Goal: Task Accomplishment & Management: Complete application form

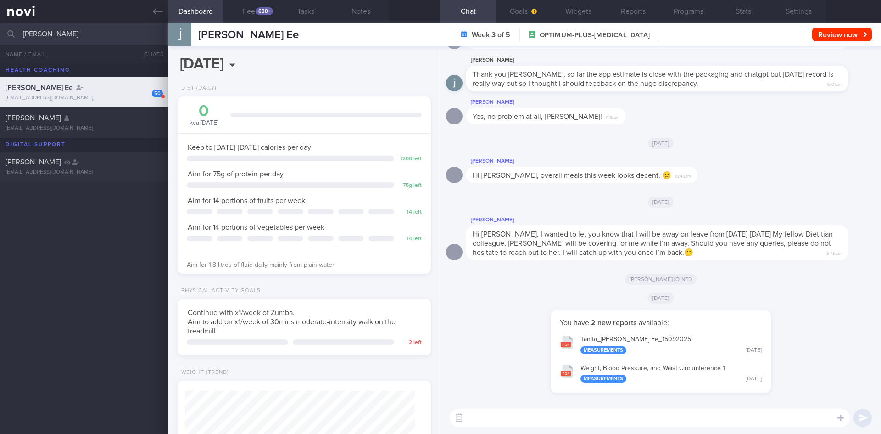
select select "8"
click at [250, 11] on button "Feed 688+" at bounding box center [251, 11] width 55 height 23
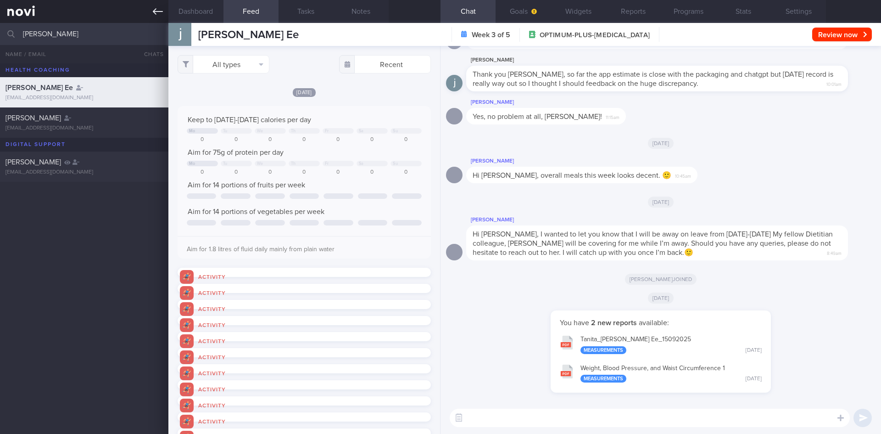
click at [153, 11] on icon at bounding box center [158, 11] width 10 height 6
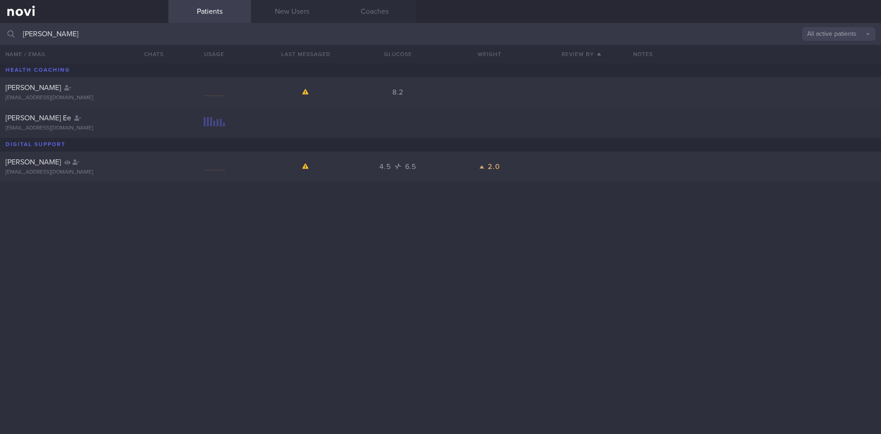
click at [65, 37] on input "[PERSON_NAME]" at bounding box center [440, 34] width 881 height 22
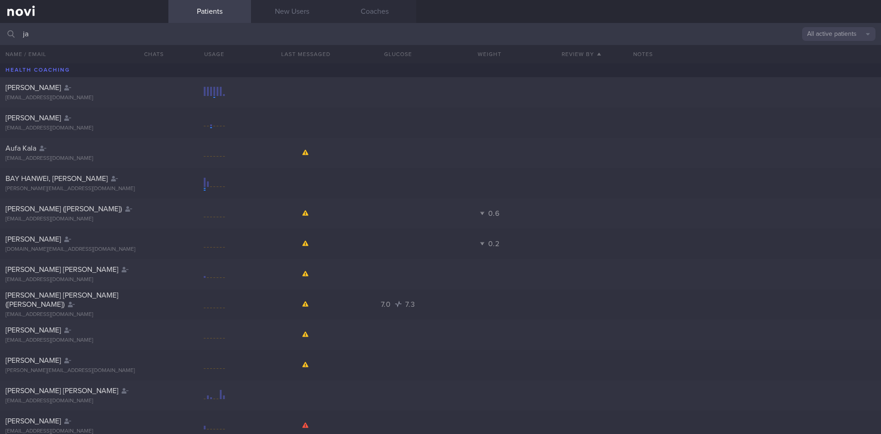
type input "j"
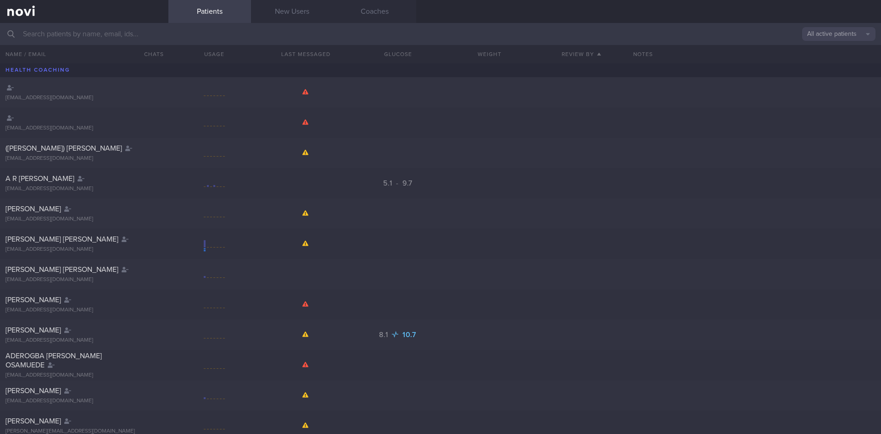
click at [109, 36] on input "text" at bounding box center [440, 34] width 881 height 22
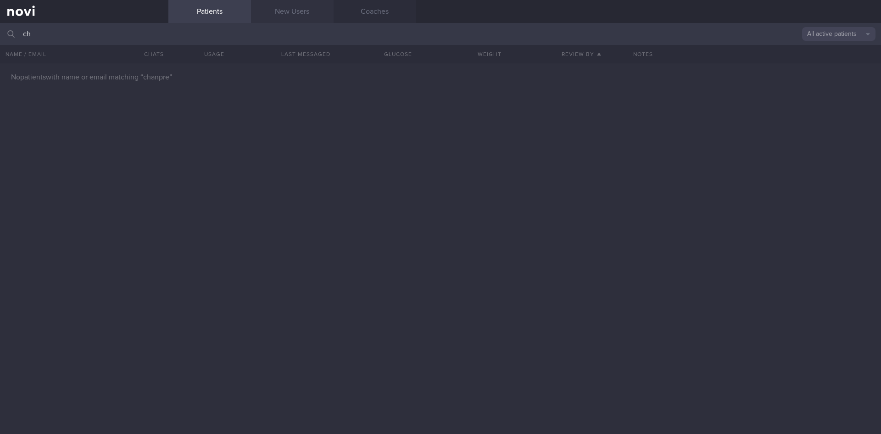
type input "c"
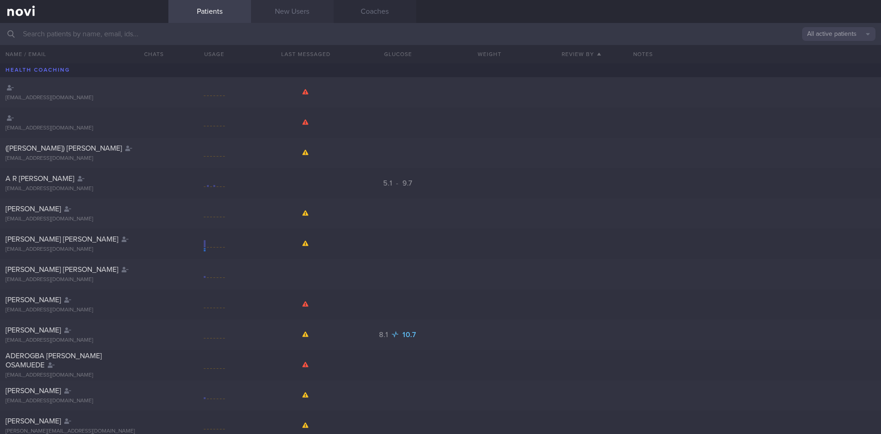
click at [302, 9] on link "New Users" at bounding box center [292, 11] width 83 height 23
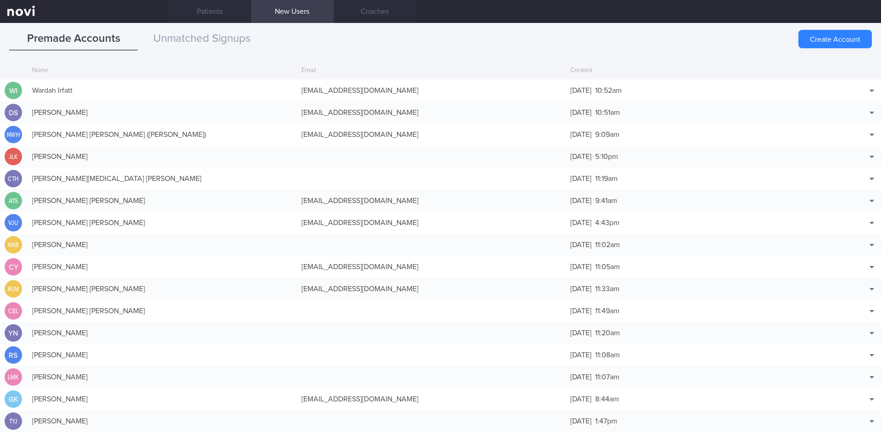
scroll to position [66, 0]
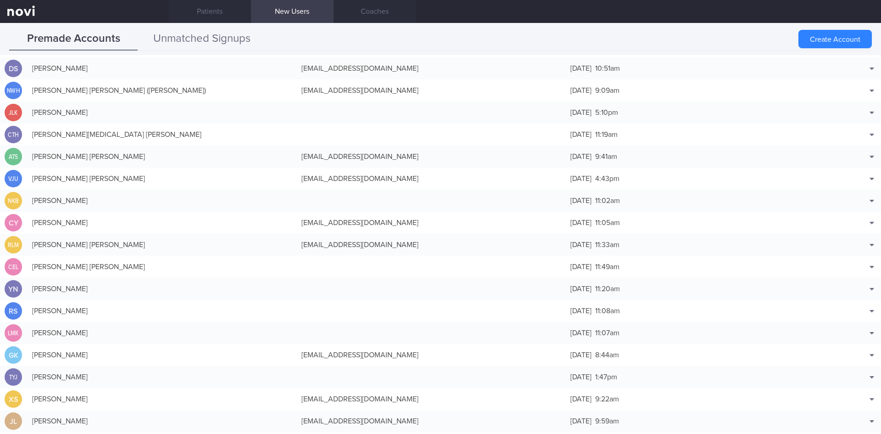
click at [200, 37] on button "Unmatched Signups" at bounding box center [202, 39] width 129 height 23
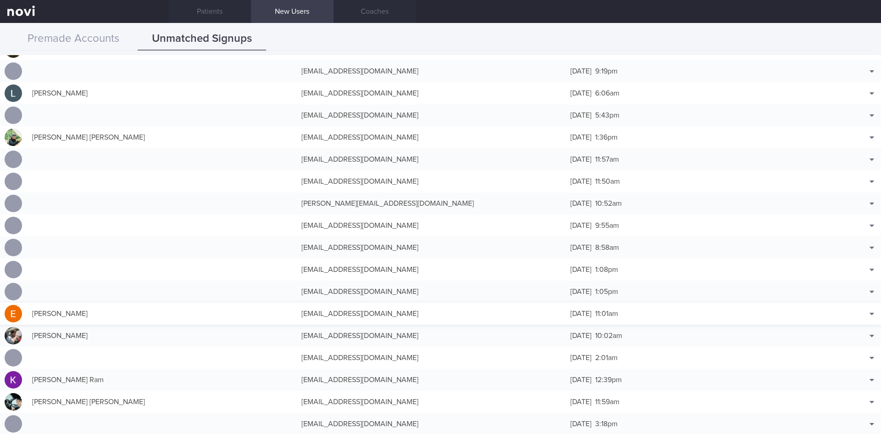
scroll to position [213, 0]
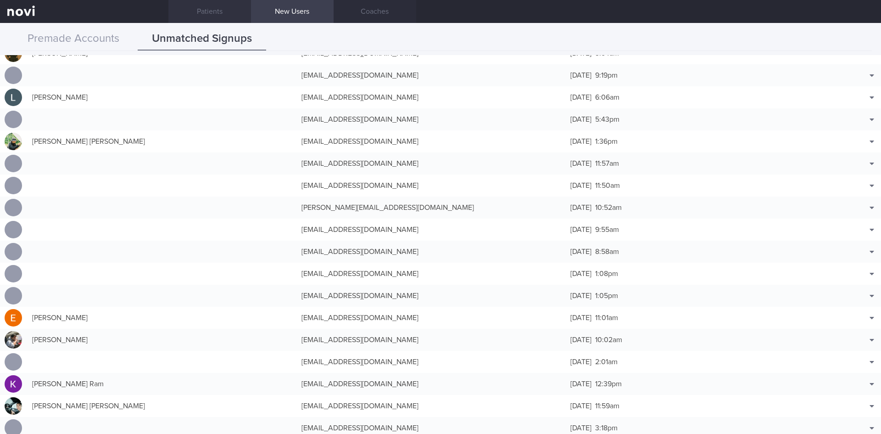
click at [222, 6] on link "Patients" at bounding box center [209, 11] width 83 height 23
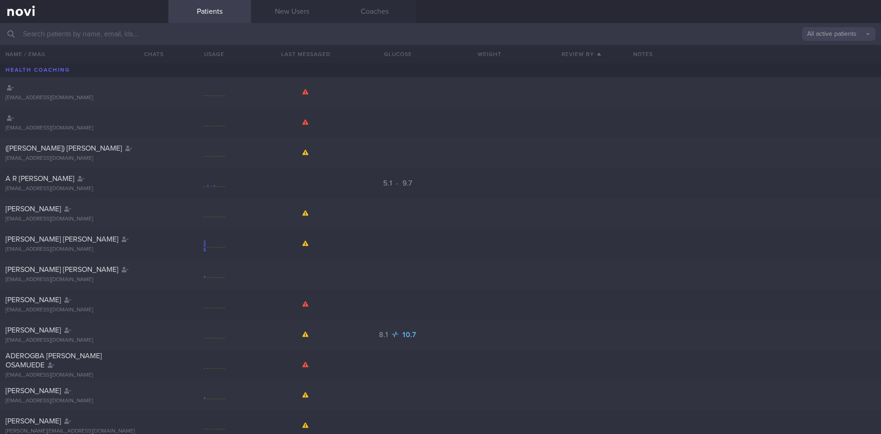
click at [115, 32] on input "text" at bounding box center [440, 34] width 881 height 22
click at [852, 35] on button "All active patients" at bounding box center [838, 34] width 73 height 14
click at [833, 77] on button "Archived patients" at bounding box center [838, 77] width 73 height 14
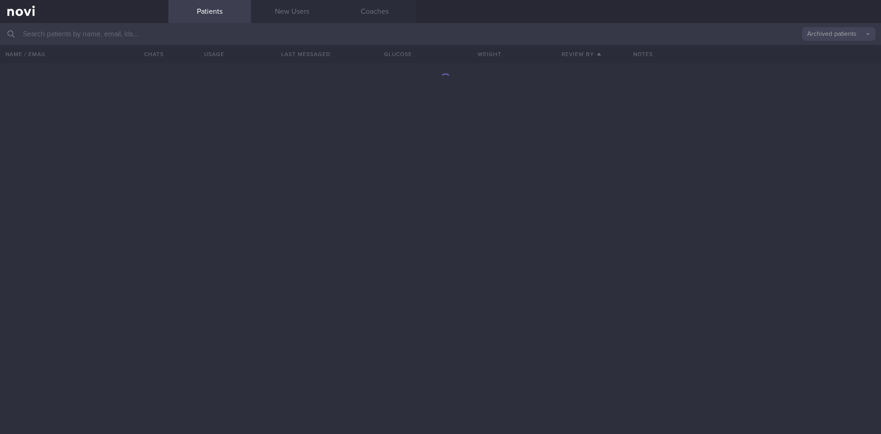
click at [82, 31] on input "text" at bounding box center [440, 34] width 881 height 22
click at [301, 8] on link "New Users" at bounding box center [292, 11] width 83 height 23
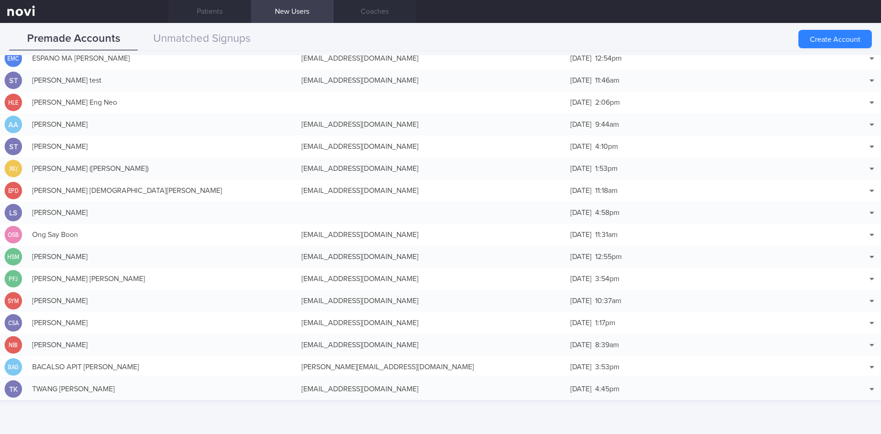
scroll to position [1442, 0]
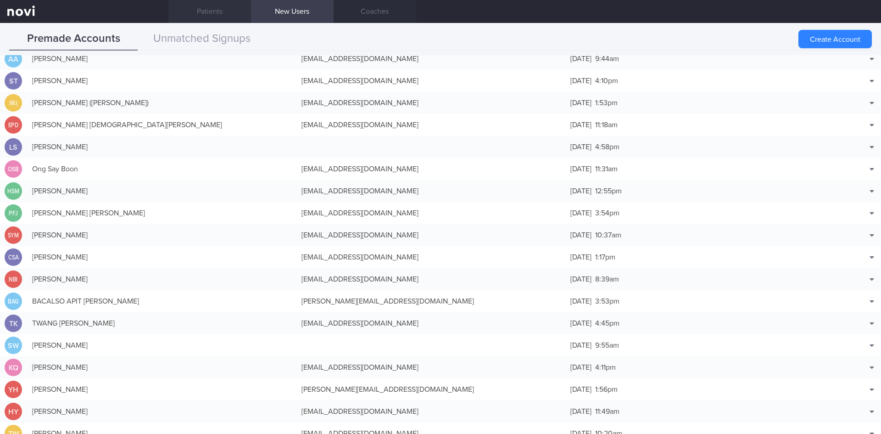
click at [207, 11] on link "Patients" at bounding box center [209, 11] width 83 height 23
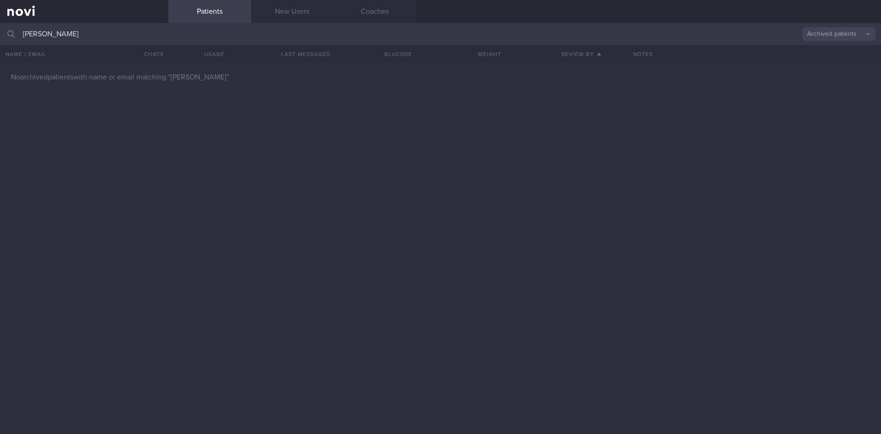
click at [67, 35] on input "[PERSON_NAME]" at bounding box center [440, 34] width 881 height 22
click at [839, 38] on button "Archived patients" at bounding box center [838, 34] width 73 height 14
click at [841, 57] on button "All active patients" at bounding box center [838, 63] width 73 height 14
drag, startPoint x: 70, startPoint y: 36, endPoint x: 16, endPoint y: 31, distance: 53.9
click at [16, 31] on div "[PERSON_NAME] All active patients Assigned patients All active patients Archive…" at bounding box center [440, 34] width 881 height 22
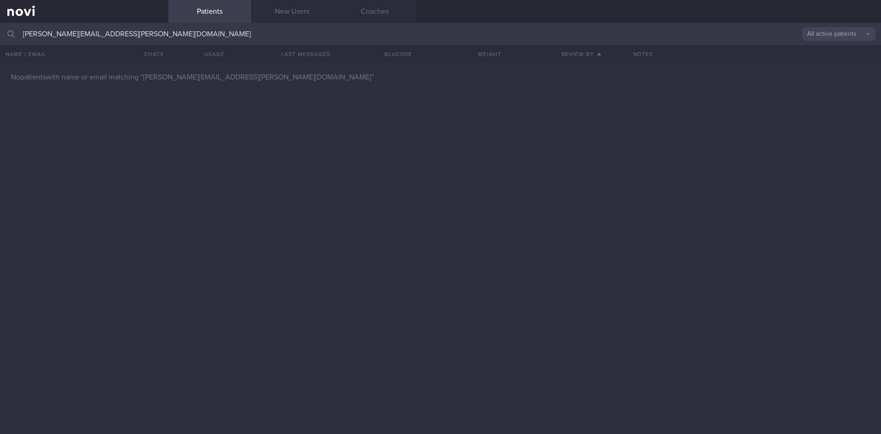
type input "[PERSON_NAME][EMAIL_ADDRESS][PERSON_NAME][DOMAIN_NAME]"
click at [297, 10] on link "New Users" at bounding box center [292, 11] width 83 height 23
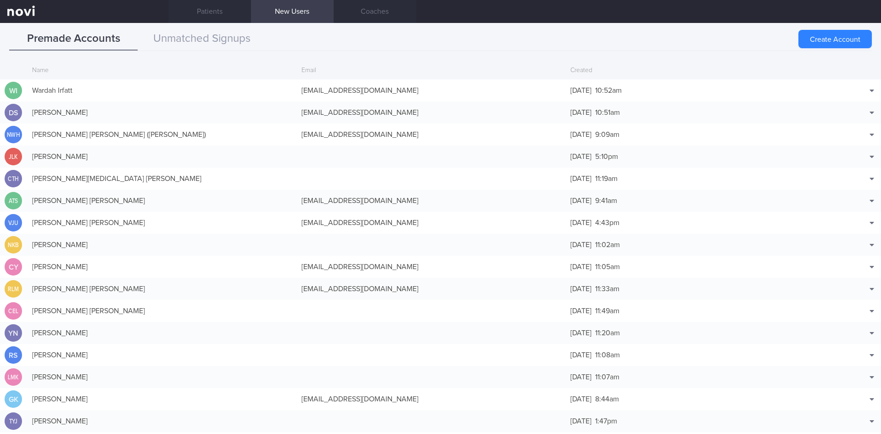
click at [303, 11] on link "New Users" at bounding box center [292, 11] width 83 height 23
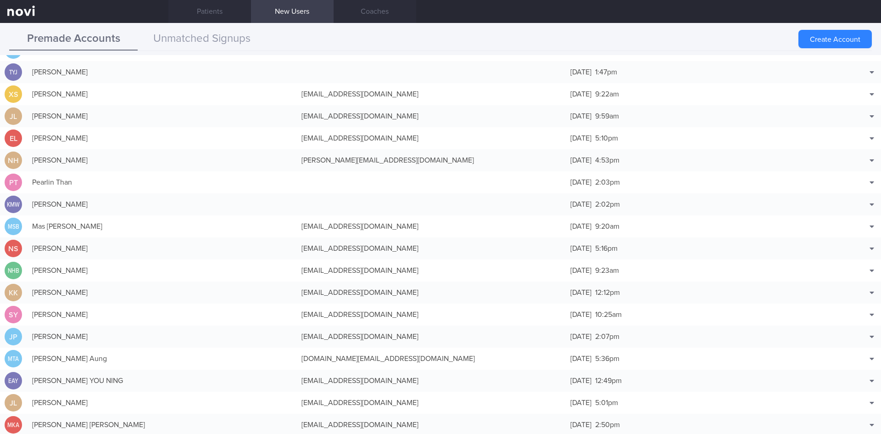
scroll to position [367, 0]
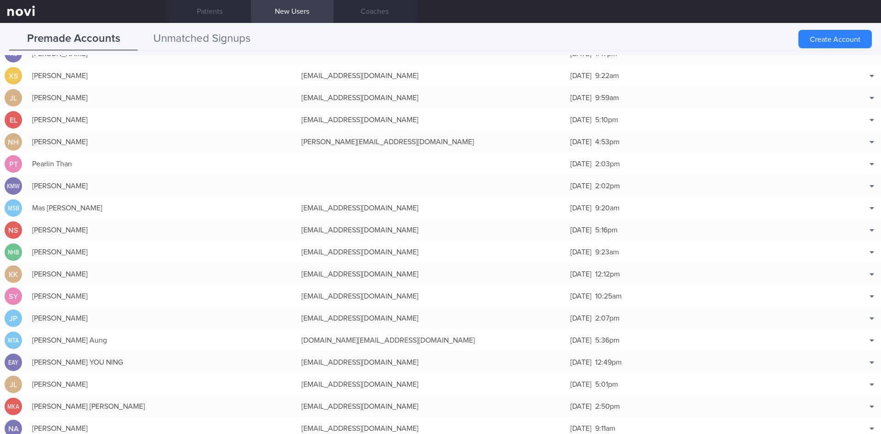
click at [201, 36] on button "Unmatched Signups" at bounding box center [202, 39] width 129 height 23
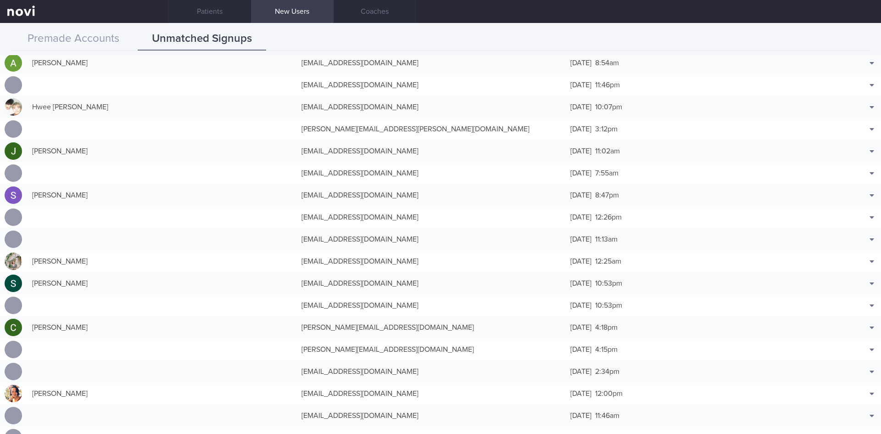
scroll to position [25051, 0]
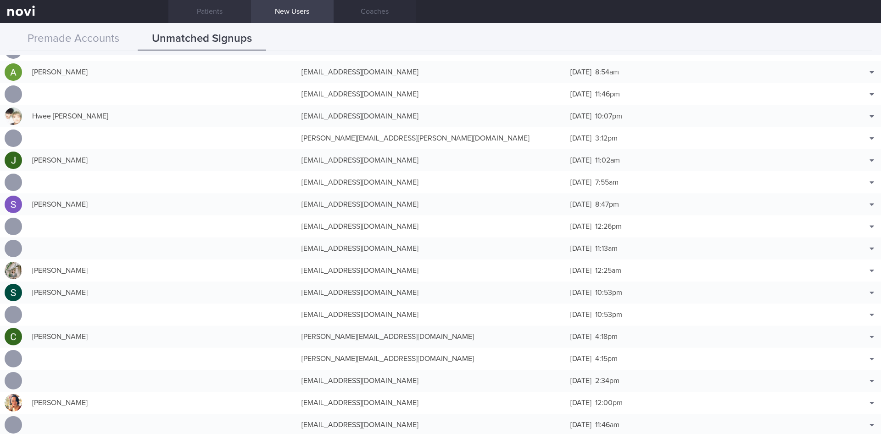
click at [211, 11] on link "Patients" at bounding box center [209, 11] width 83 height 23
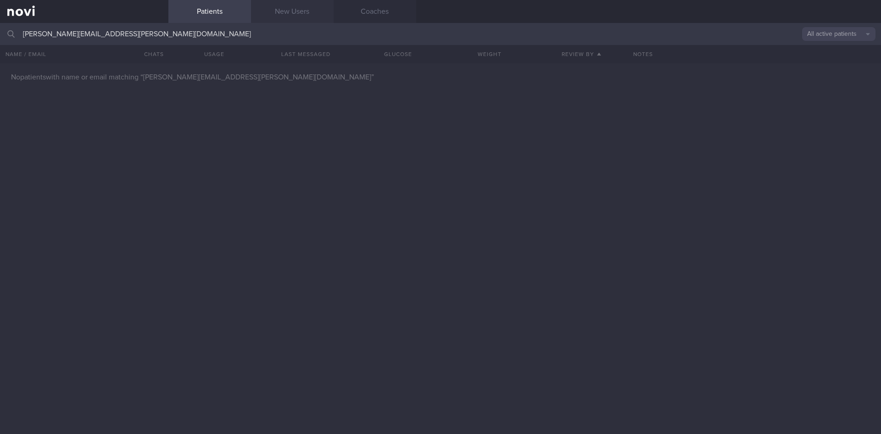
click at [305, 16] on link "New Users" at bounding box center [292, 11] width 83 height 23
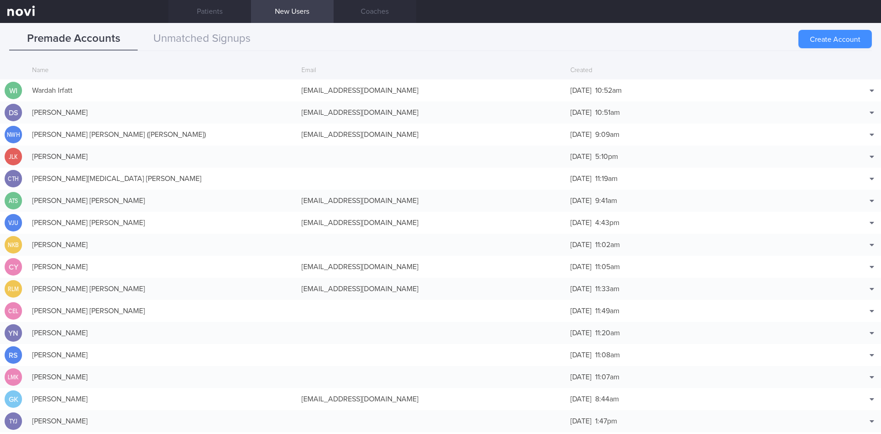
click at [843, 34] on button "Create Account" at bounding box center [835, 39] width 73 height 18
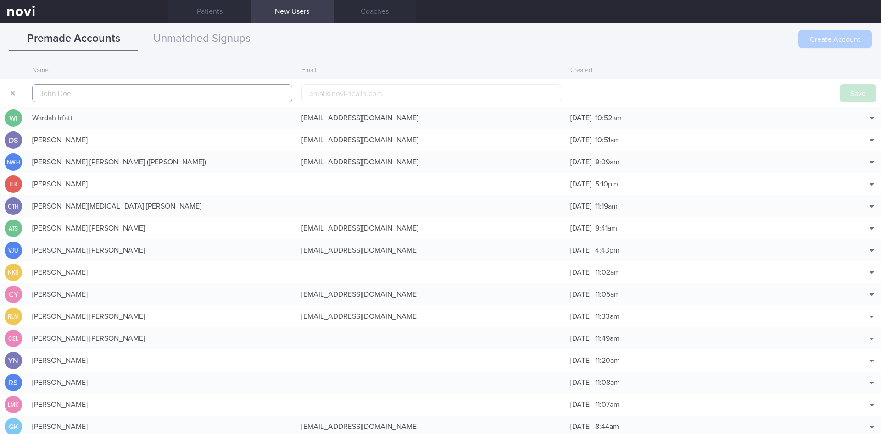
scroll to position [22, 0]
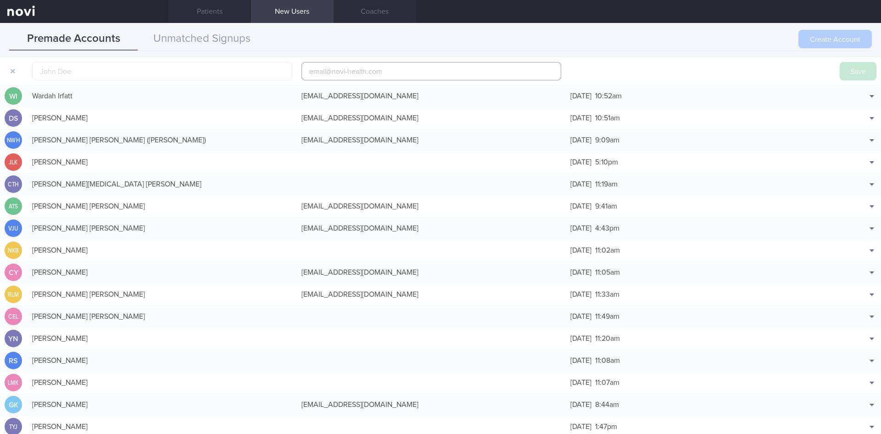
click at [335, 71] on input "email" at bounding box center [432, 71] width 260 height 18
paste input "[PERSON_NAME][EMAIL_ADDRESS][PERSON_NAME][DOMAIN_NAME]"
click at [365, 72] on input "[PERSON_NAME][EMAIL_ADDRESS][PERSON_NAME][DOMAIN_NAME]" at bounding box center [432, 71] width 260 height 18
type input "[PERSON_NAME][EMAIL_ADDRESS][DOMAIN_NAME]"
click at [152, 79] on input "text" at bounding box center [162, 71] width 260 height 18
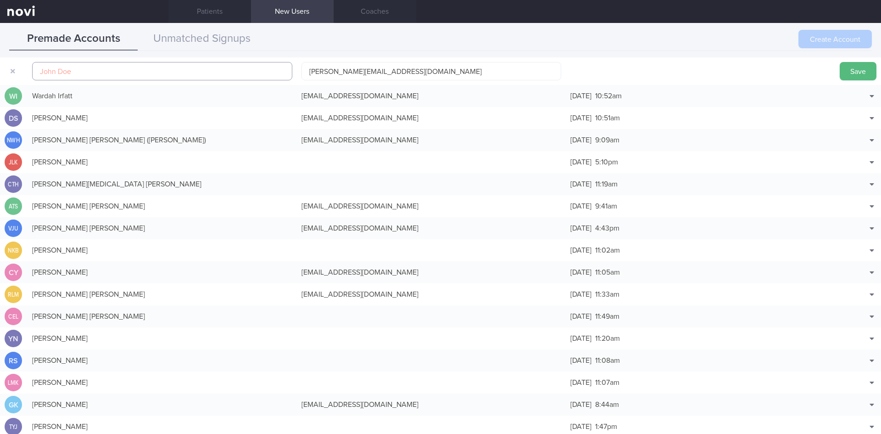
paste input "[PERSON_NAME]"
type input "[PERSON_NAME]"
click at [848, 68] on button "Save" at bounding box center [858, 71] width 37 height 18
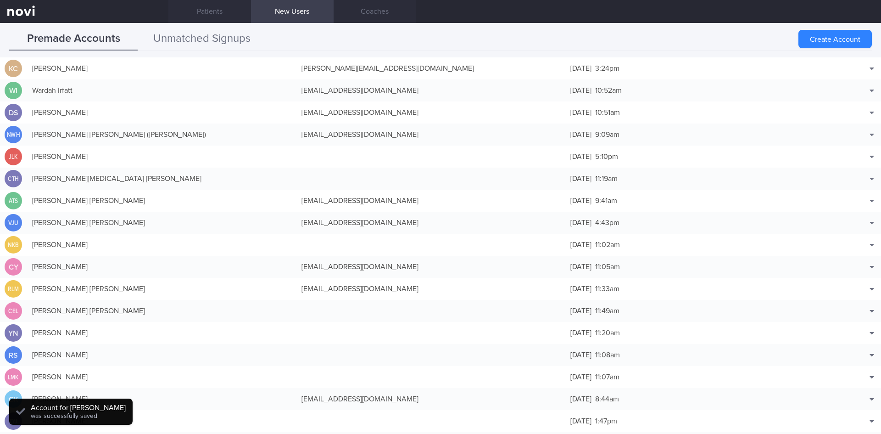
click at [213, 36] on button "Unmatched Signups" at bounding box center [202, 39] width 129 height 23
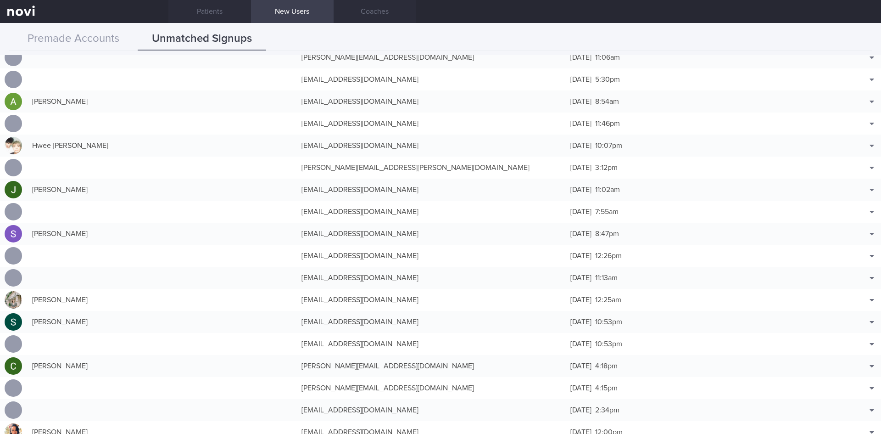
scroll to position [25023, 0]
click at [844, 176] on button "Match with..." at bounding box center [849, 181] width 60 height 14
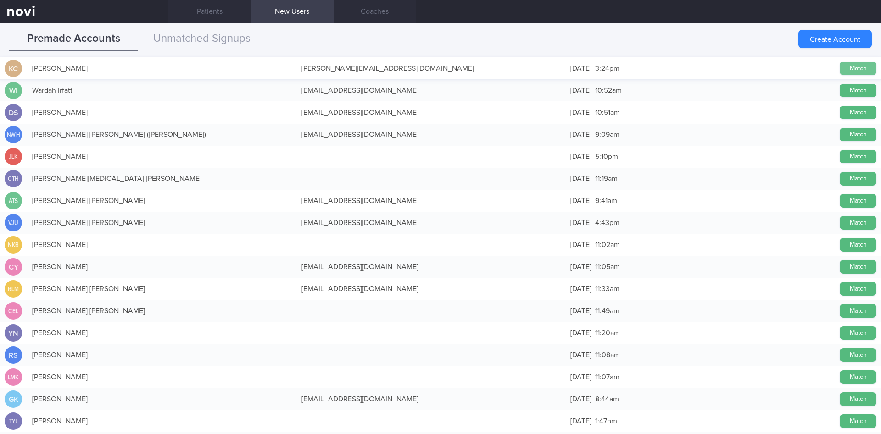
click at [846, 67] on button "Match" at bounding box center [858, 69] width 37 height 14
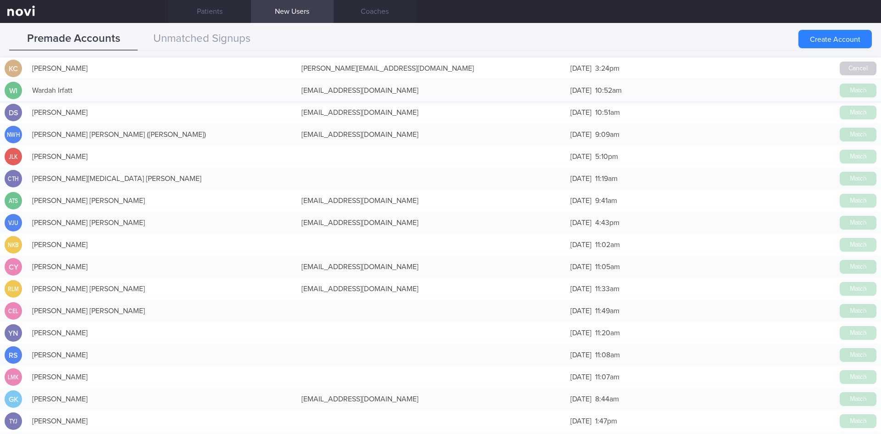
scroll to position [25021, 0]
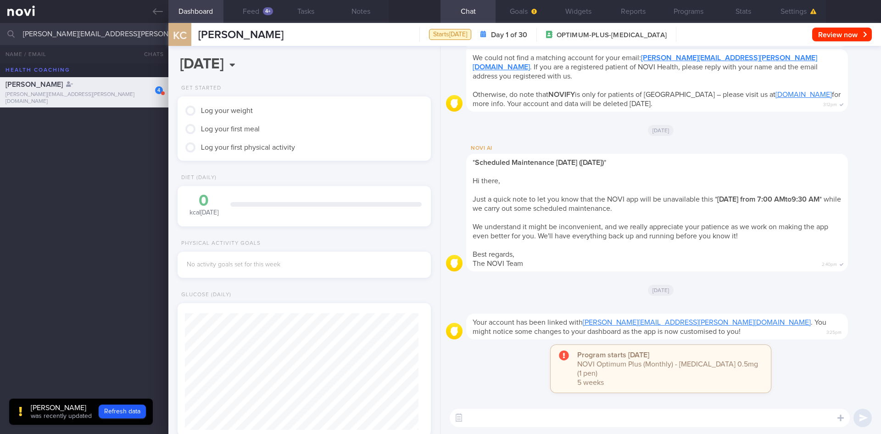
click at [250, 8] on button "Feed 4+" at bounding box center [251, 11] width 55 height 23
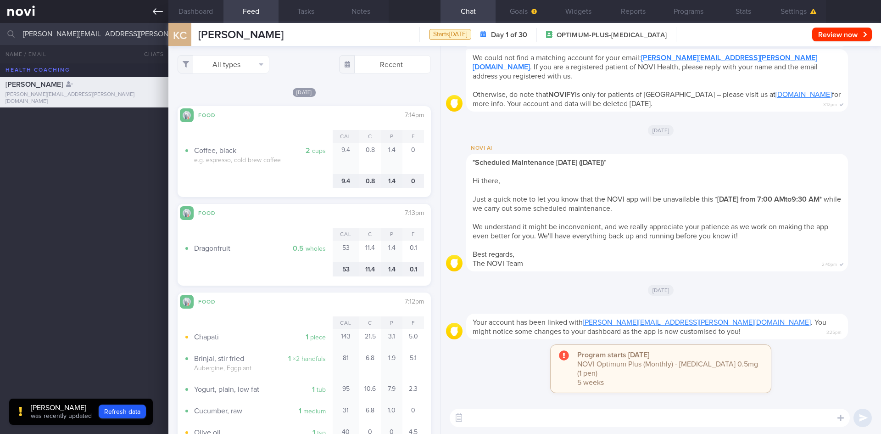
click at [159, 13] on icon at bounding box center [158, 11] width 10 height 10
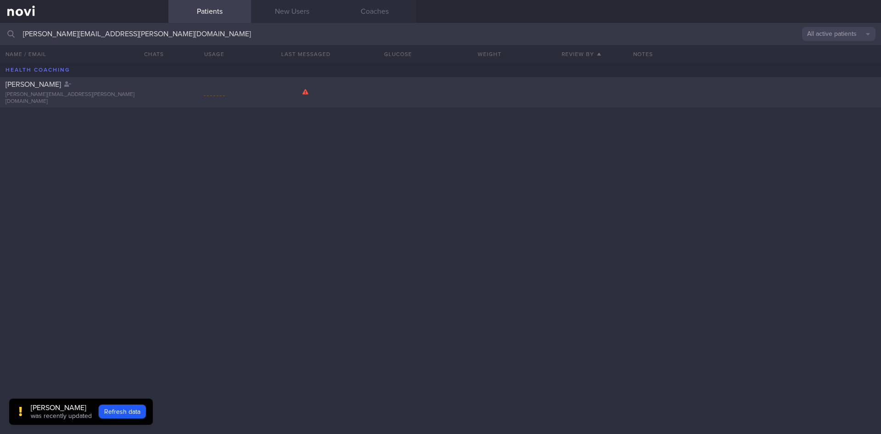
click at [173, 96] on div at bounding box center [214, 92] width 92 height 11
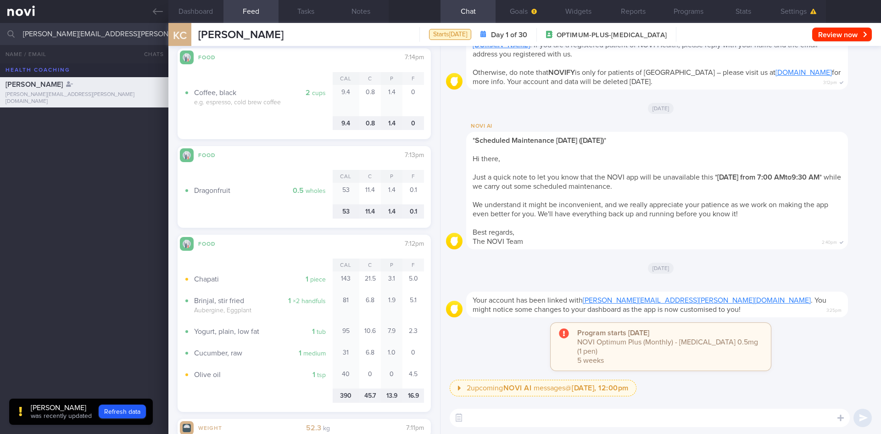
scroll to position [101, 0]
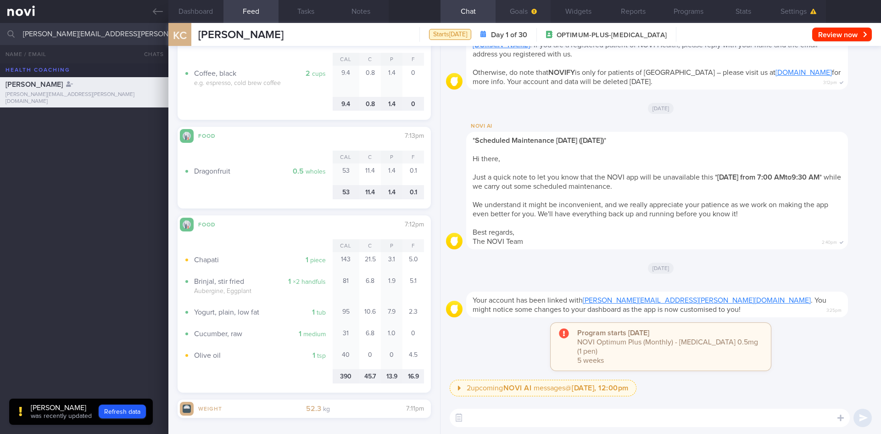
click at [522, 2] on button "Goals" at bounding box center [523, 11] width 55 height 23
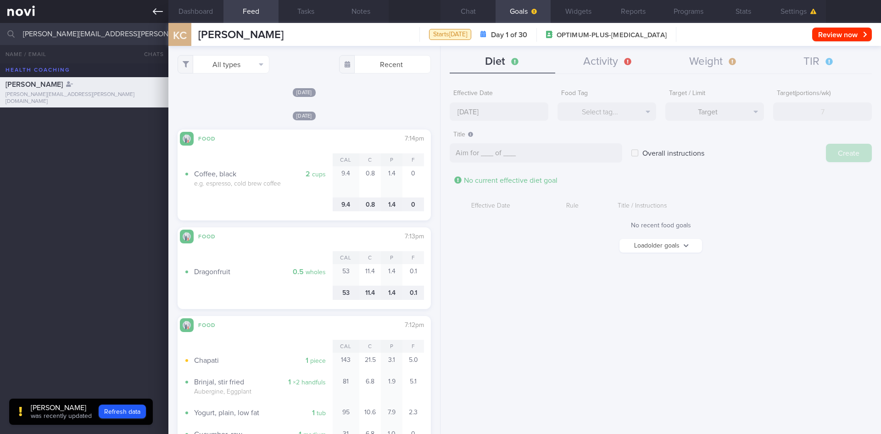
click at [163, 16] on link at bounding box center [84, 11] width 168 height 23
